Goal: Information Seeking & Learning: Find specific fact

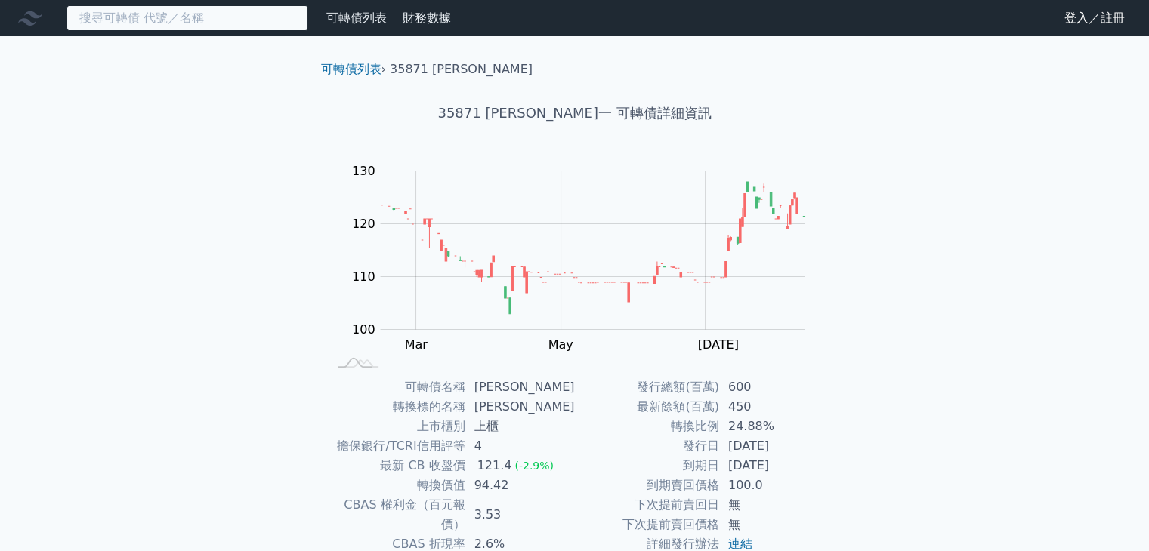
click at [214, 16] on input at bounding box center [187, 18] width 242 height 26
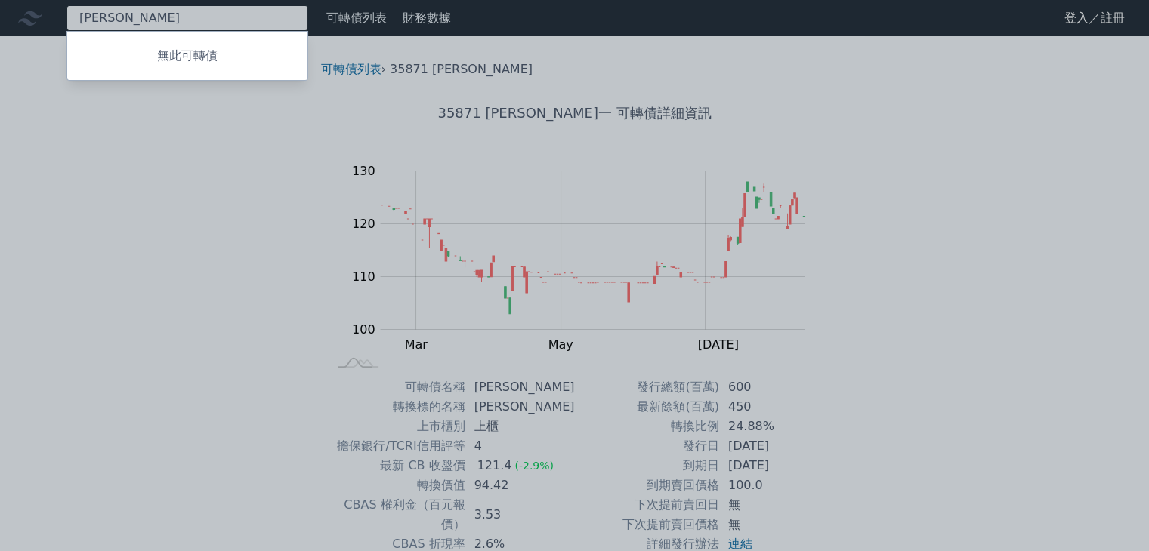
type input "信"
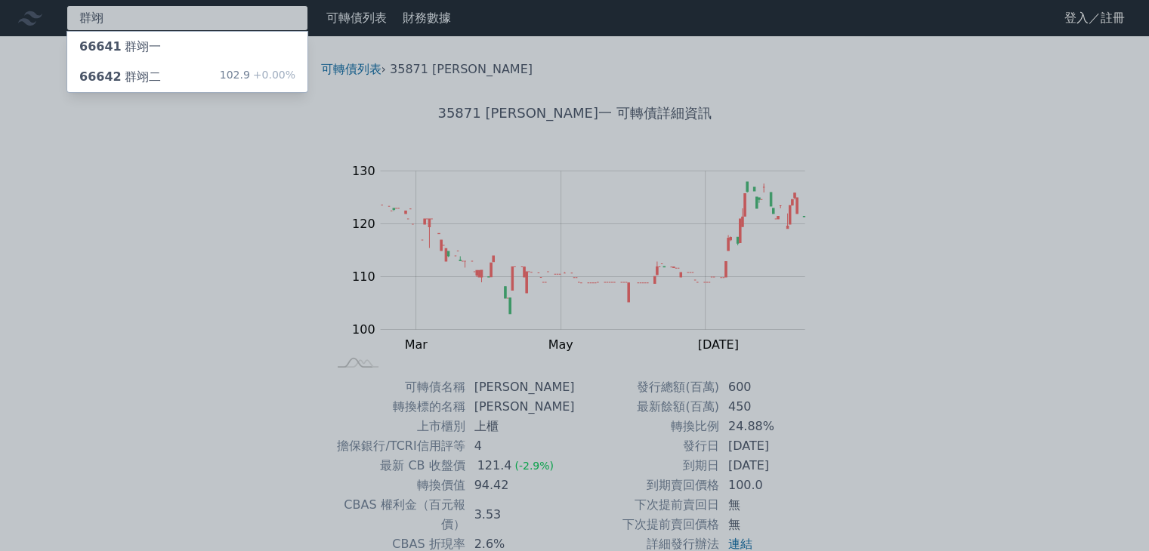
type input "群翊"
click at [254, 73] on span "+0.00%" at bounding box center [272, 75] width 45 height 12
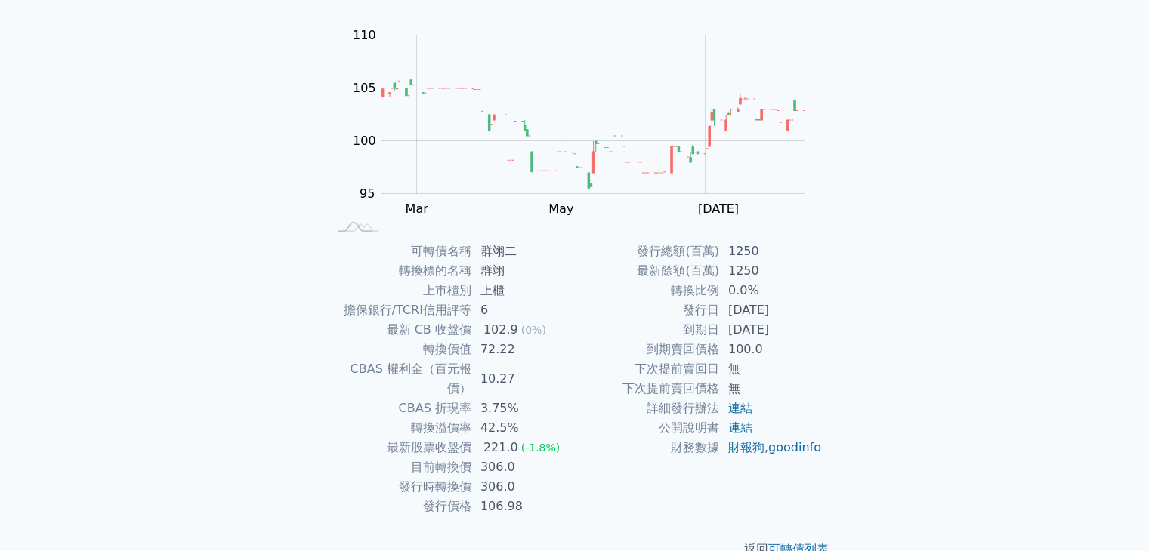
scroll to position [148, 0]
